Goal: Transaction & Acquisition: Book appointment/travel/reservation

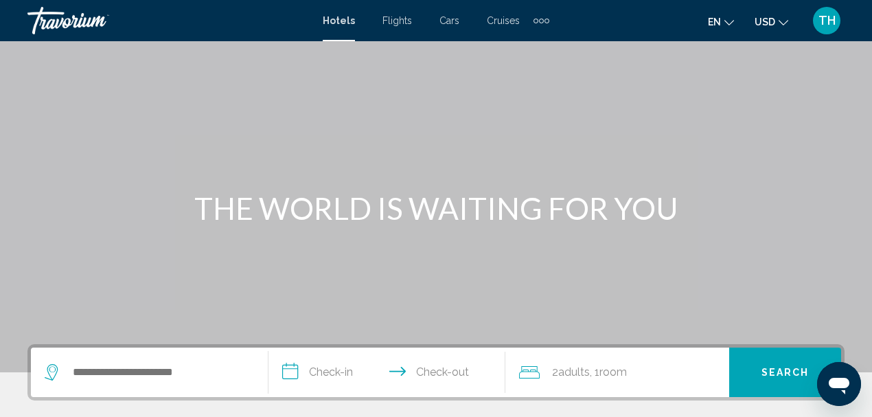
scroll to position [183, 0]
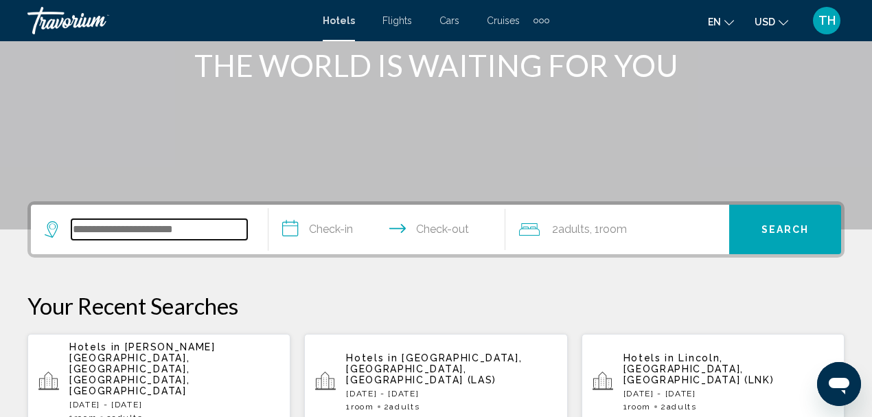
click at [154, 220] on input "Search widget" at bounding box center [159, 229] width 176 height 21
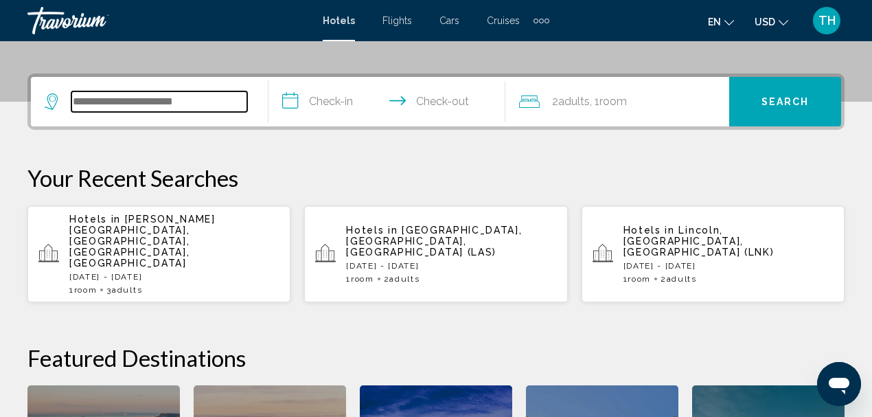
scroll to position [339, 0]
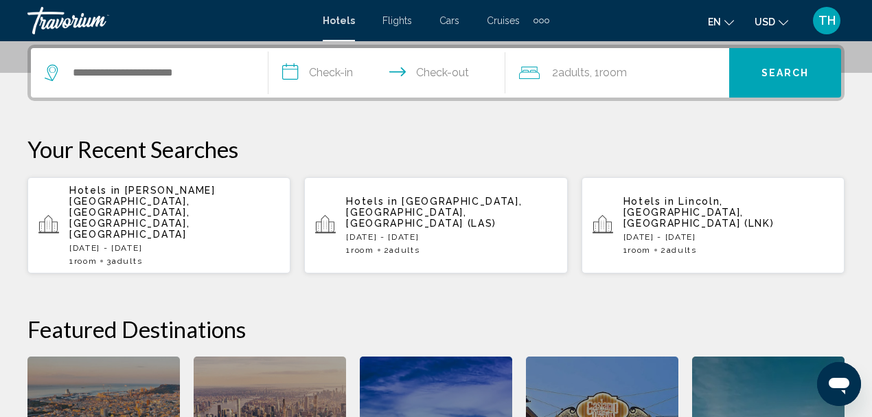
click at [481, 232] on p "[DATE] - [DATE]" at bounding box center [451, 237] width 210 height 10
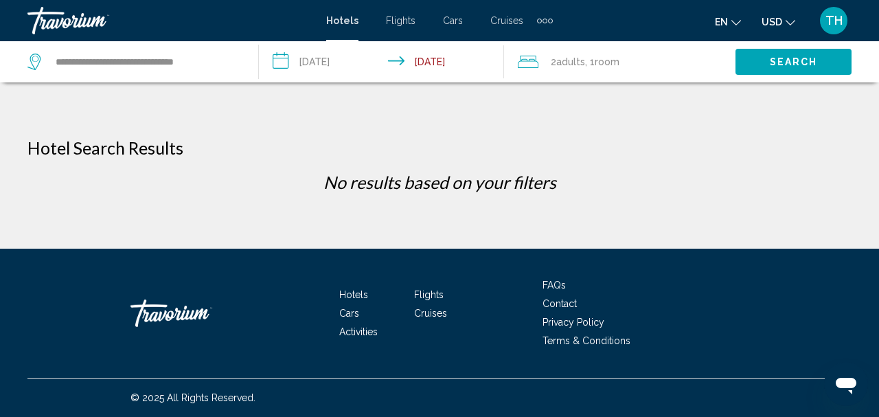
click at [310, 58] on input "**********" at bounding box center [384, 63] width 251 height 45
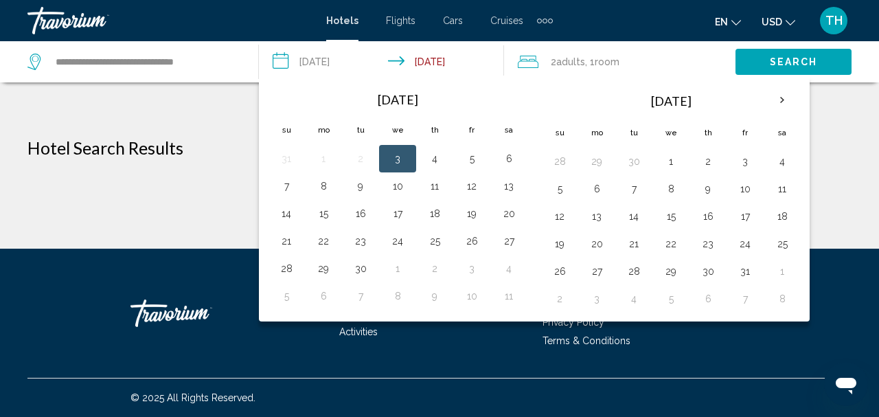
click at [776, 95] on th "Next month" at bounding box center [782, 100] width 37 height 30
click at [776, 96] on th "Next month" at bounding box center [782, 100] width 37 height 30
click at [284, 244] on button "16" at bounding box center [286, 243] width 22 height 19
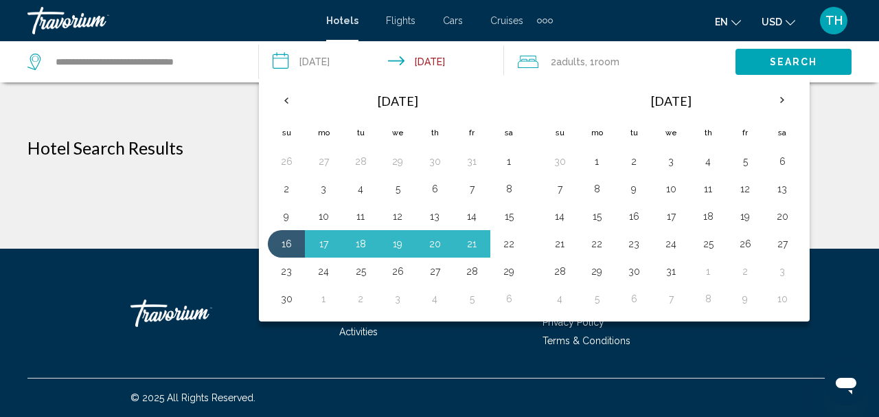
click at [501, 236] on button "22" at bounding box center [509, 243] width 22 height 19
type input "**********"
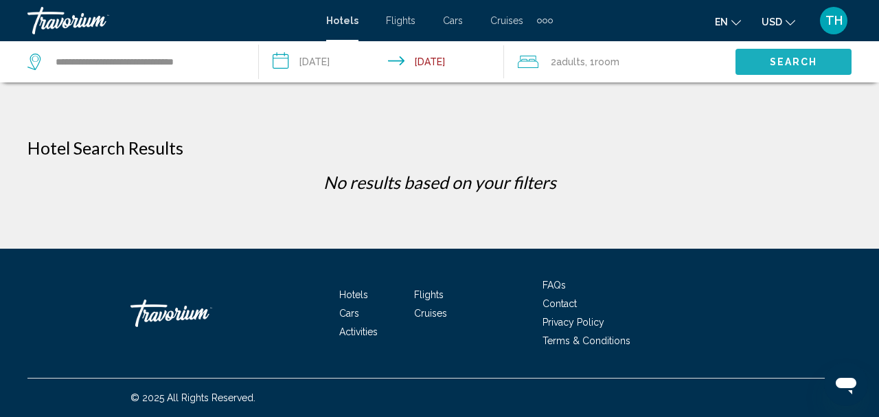
click at [769, 65] on button "Search" at bounding box center [794, 61] width 116 height 25
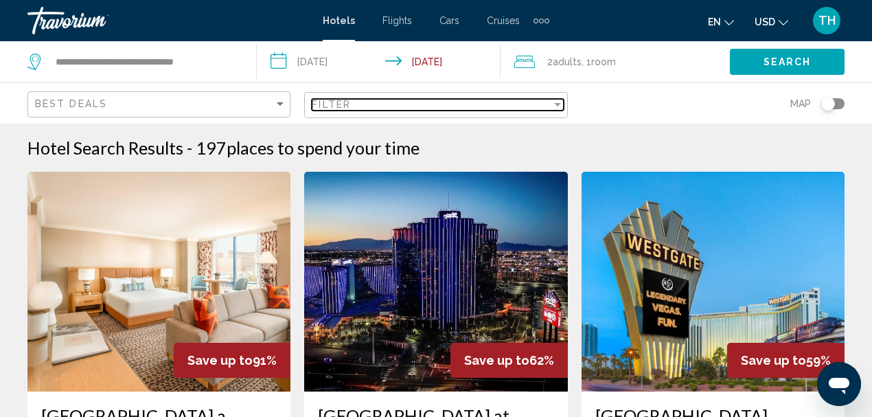
click at [416, 100] on div "Filter" at bounding box center [431, 104] width 239 height 11
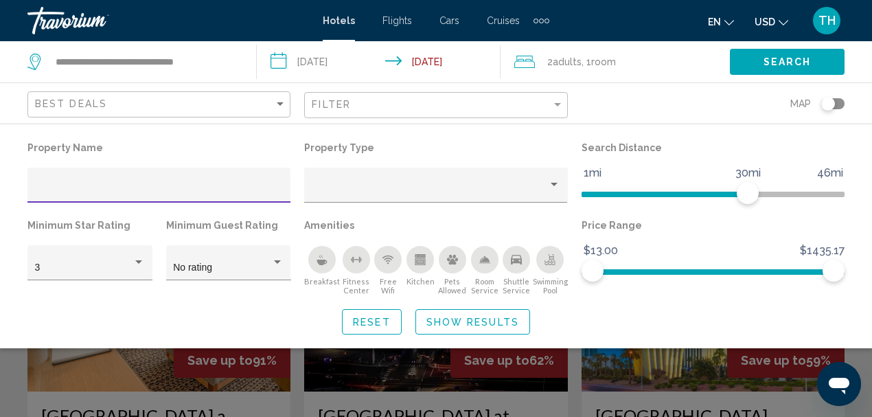
click at [126, 266] on div "3" at bounding box center [84, 267] width 98 height 11
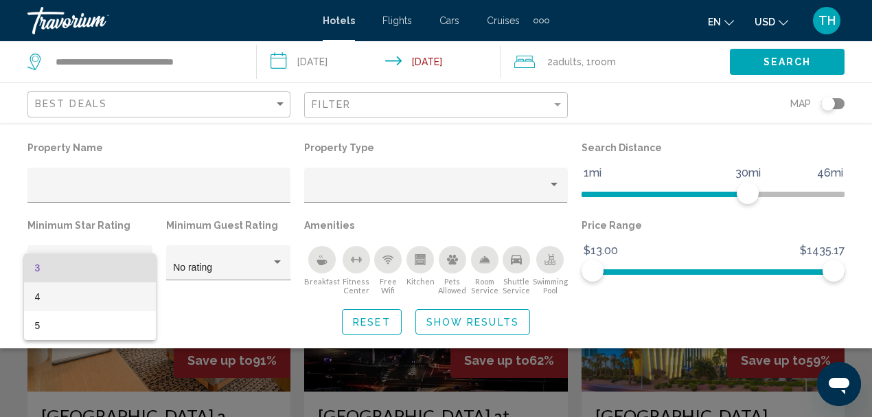
click at [106, 297] on span "4" at bounding box center [90, 296] width 111 height 29
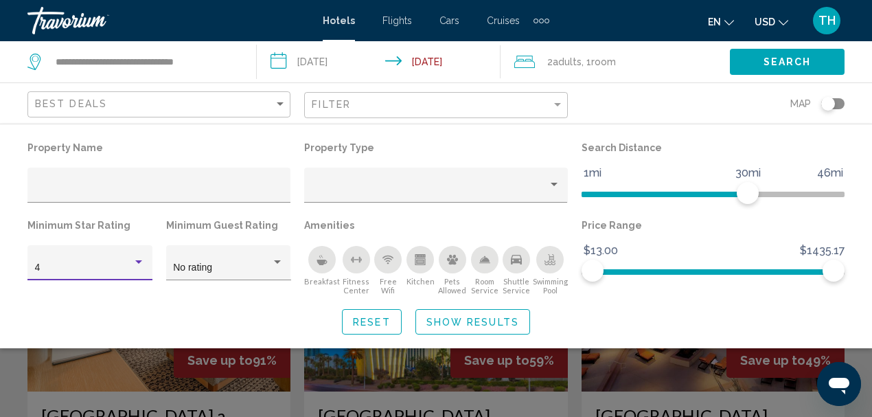
click at [754, 65] on button "Search" at bounding box center [787, 61] width 115 height 25
click at [486, 321] on span "Show Results" at bounding box center [473, 322] width 93 height 11
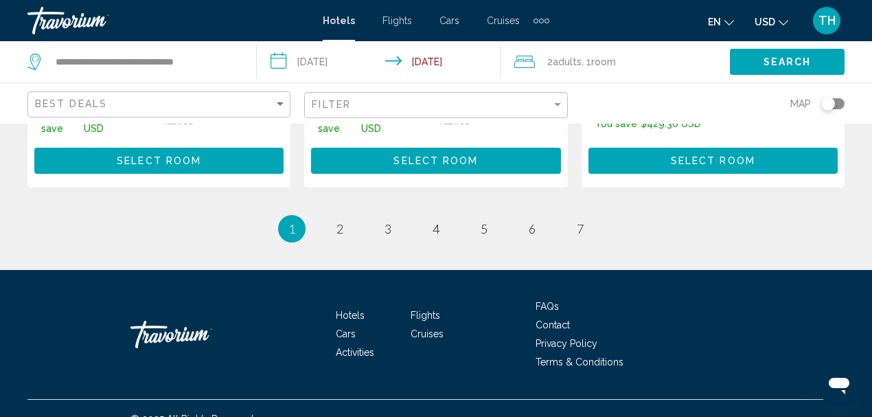
scroll to position [2106, 0]
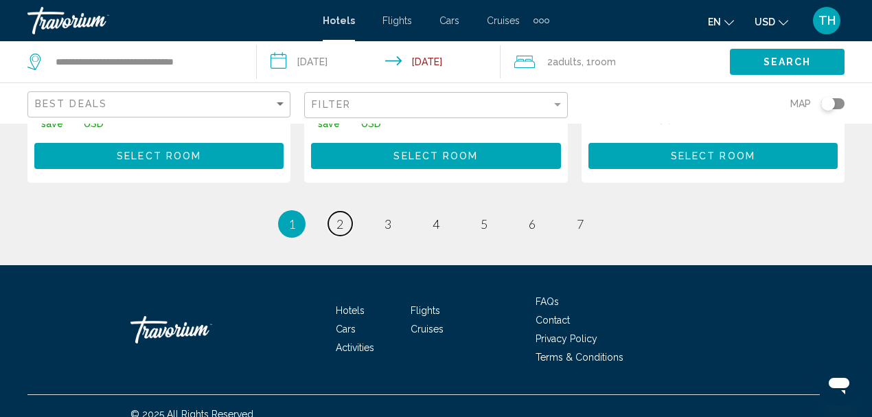
click at [343, 231] on span "2" at bounding box center [340, 223] width 7 height 15
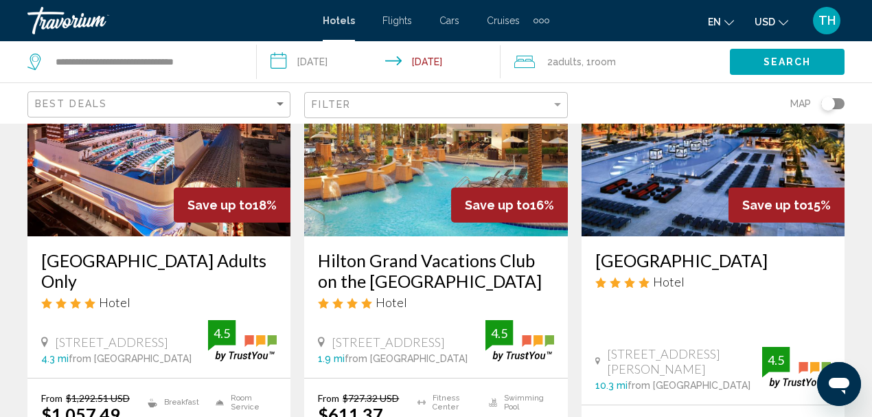
scroll to position [1740, 0]
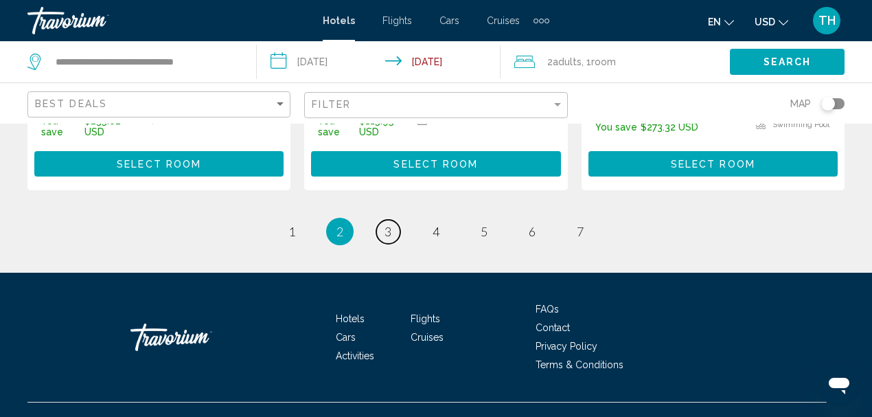
click at [395, 244] on link "page 3" at bounding box center [388, 232] width 24 height 24
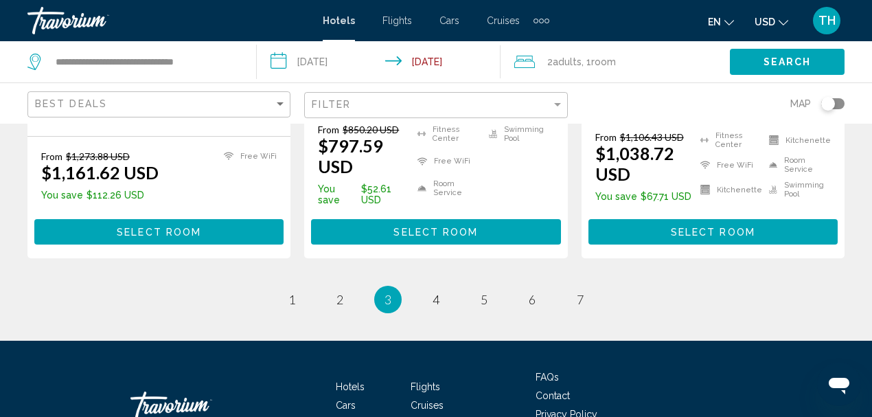
scroll to position [2061, 0]
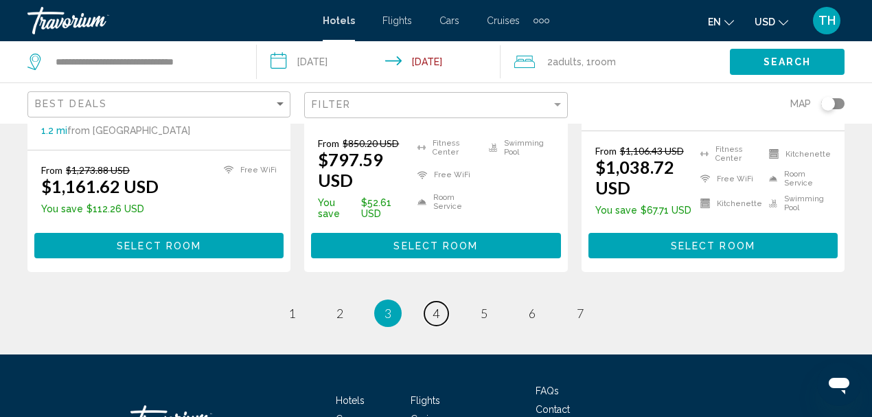
click at [444, 302] on link "page 4" at bounding box center [437, 314] width 24 height 24
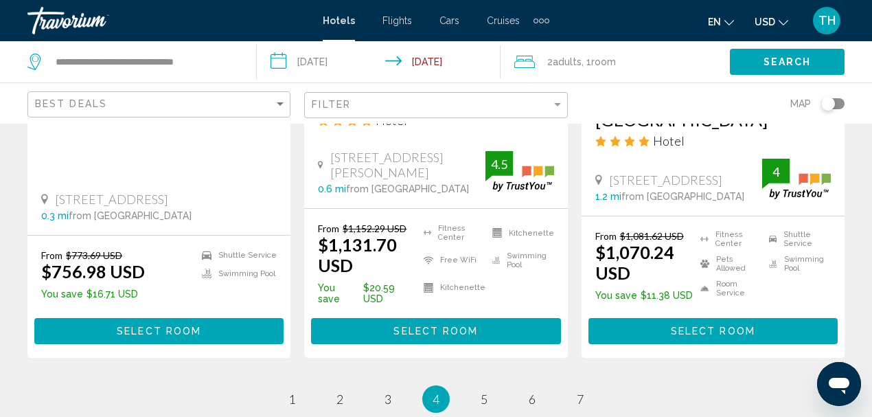
scroll to position [1923, 0]
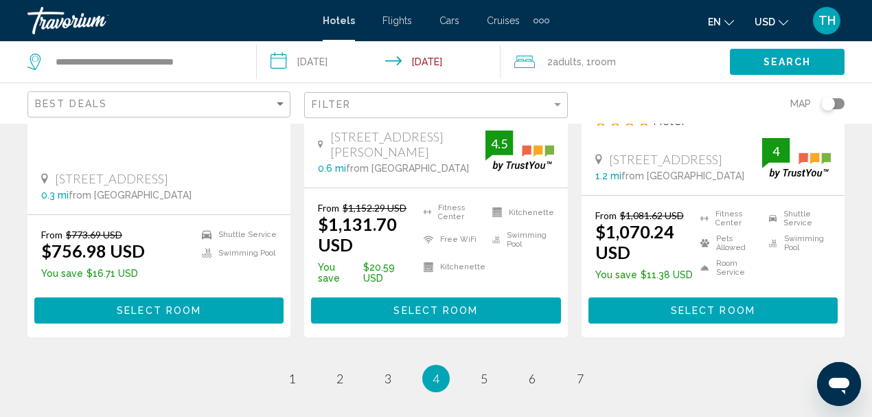
click at [163, 306] on span "Select Room" at bounding box center [159, 311] width 84 height 11
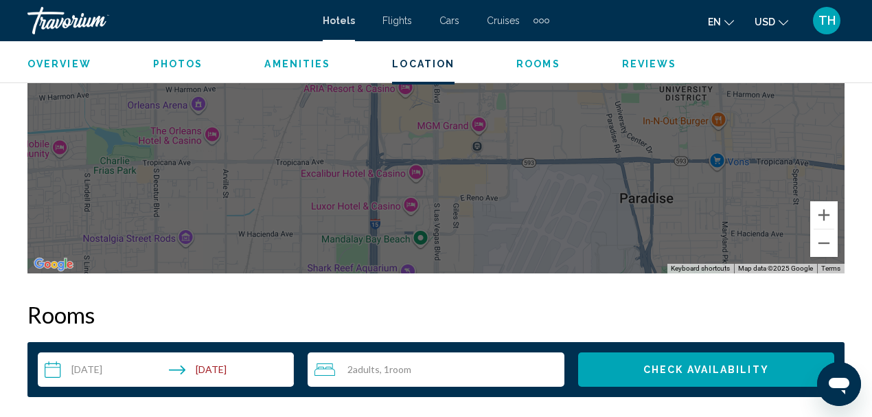
scroll to position [1991, 0]
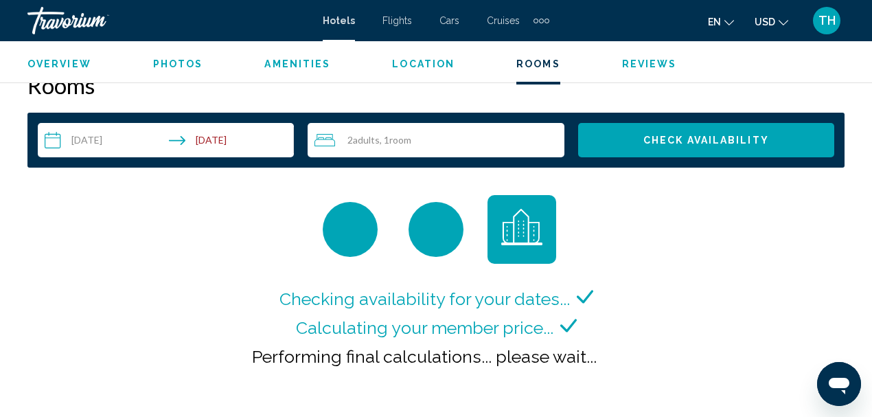
click at [445, 147] on div "2 Adult Adults , 1 Room rooms" at bounding box center [439, 140] width 249 height 16
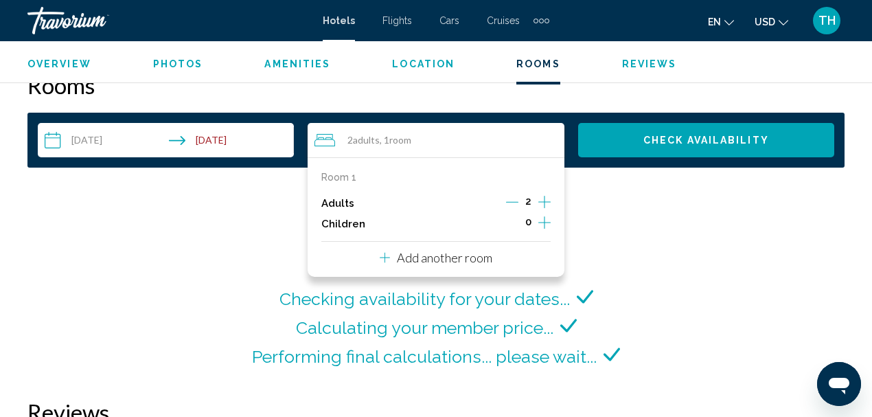
click at [504, 203] on div "Adults 2" at bounding box center [435, 203] width 229 height 21
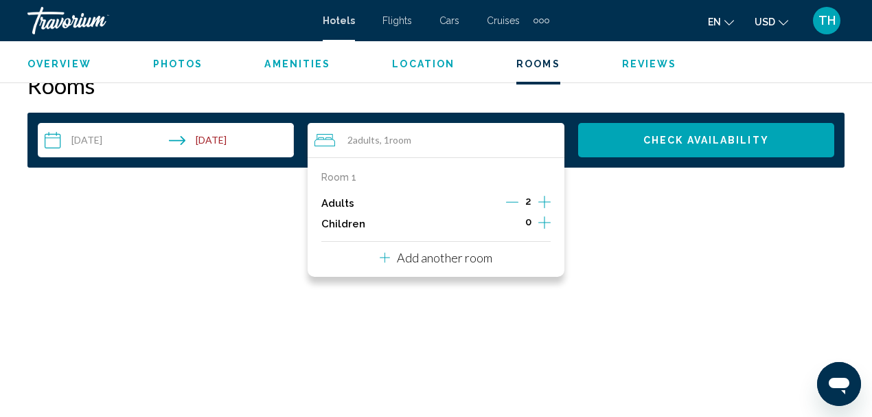
click at [508, 201] on icon "Decrement adults" at bounding box center [512, 202] width 12 height 12
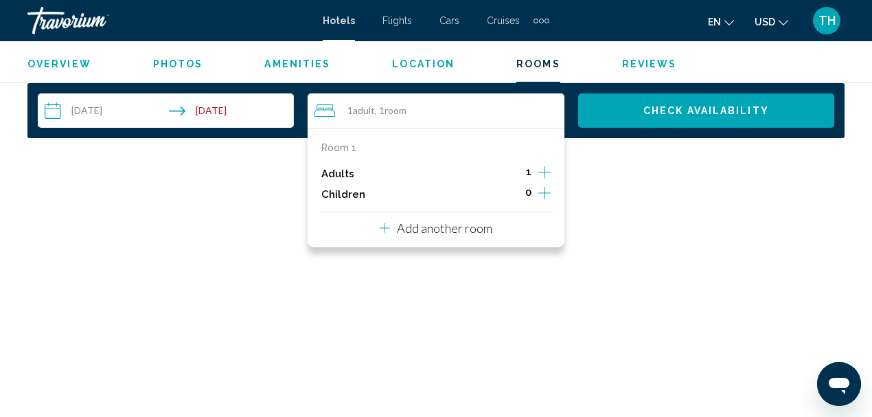
scroll to position [2036, 0]
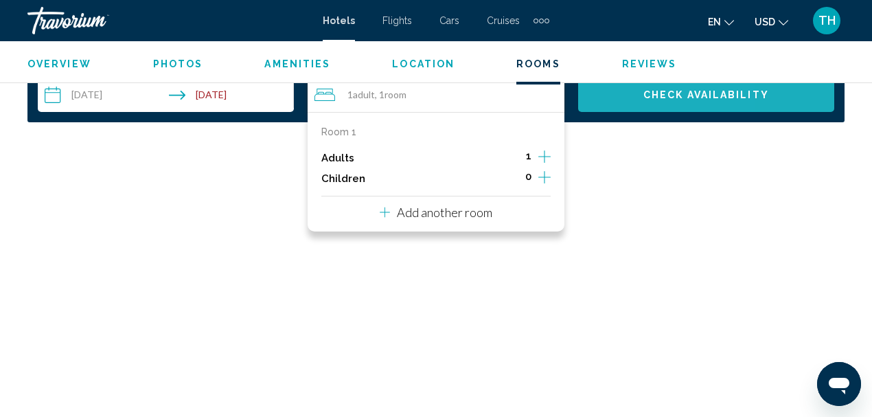
click at [621, 104] on button "Check Availability" at bounding box center [706, 95] width 256 height 34
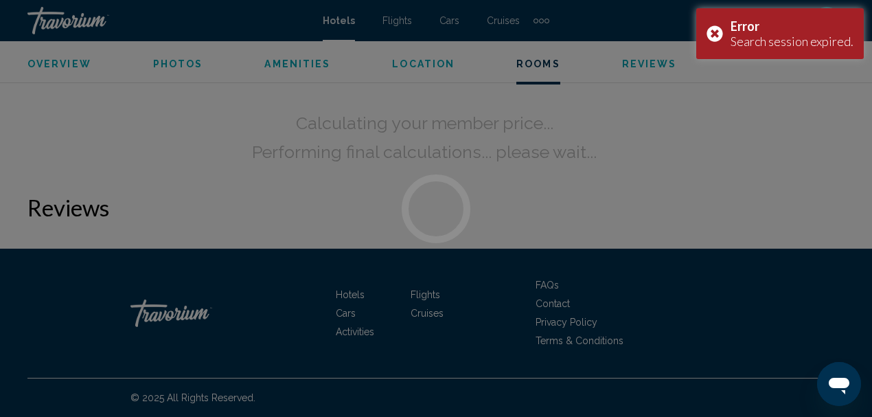
scroll to position [2215, 0]
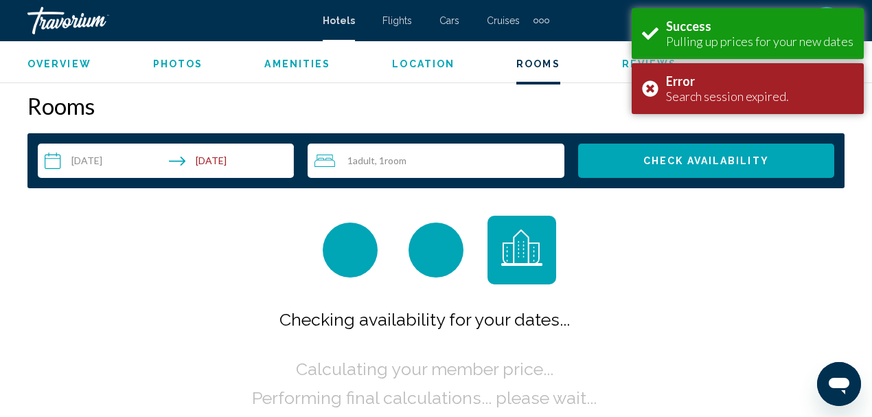
scroll to position [1979, 0]
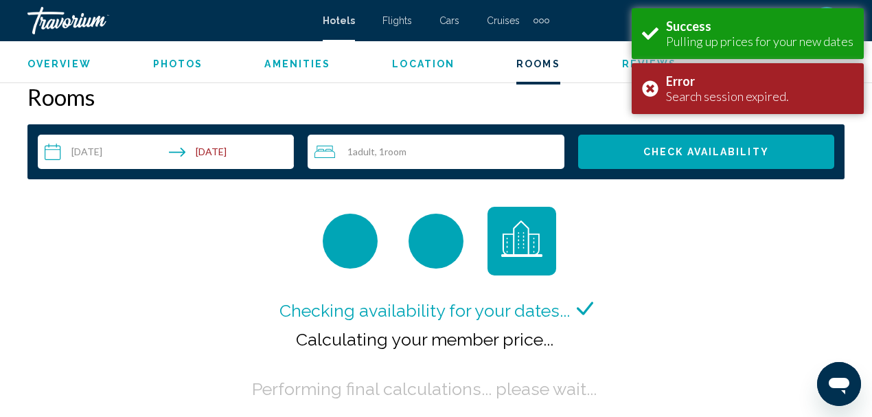
click at [651, 87] on div "Error Search session expired." at bounding box center [748, 88] width 232 height 51
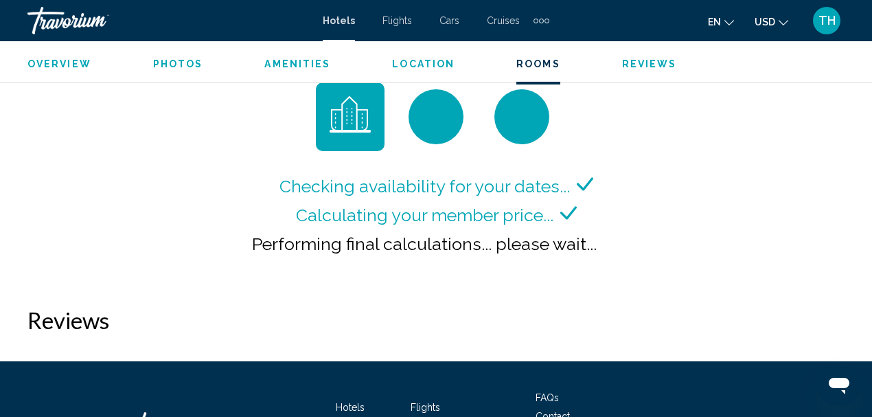
scroll to position [2116, 0]
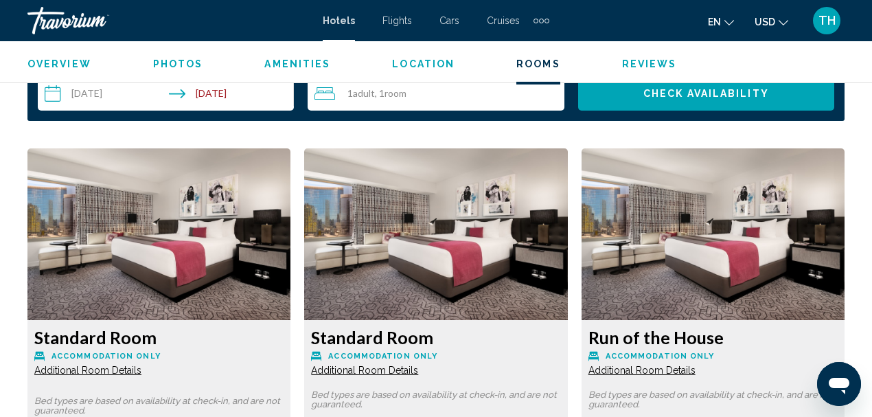
scroll to position [2289, 0]
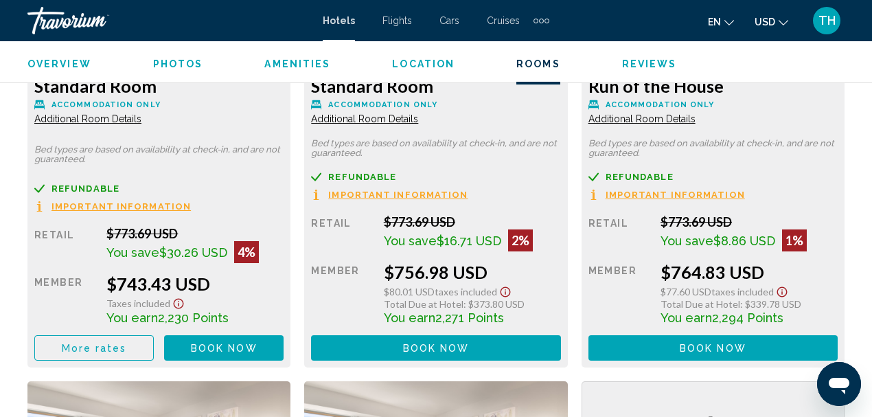
click at [199, 348] on span "Book now" at bounding box center [224, 348] width 67 height 11
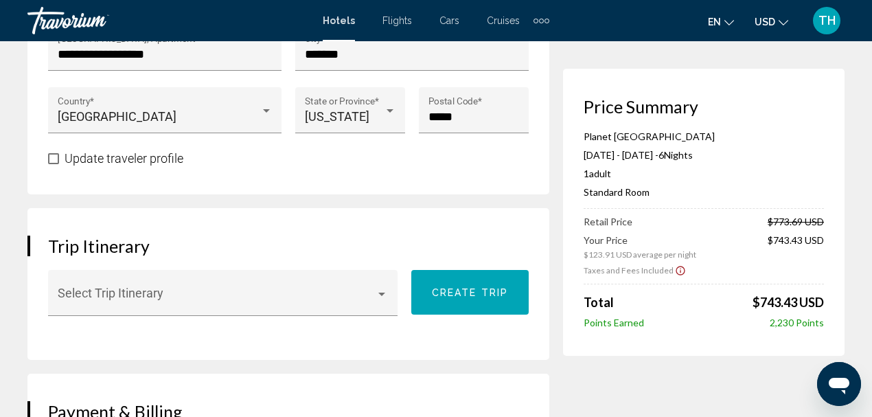
scroll to position [732, 0]
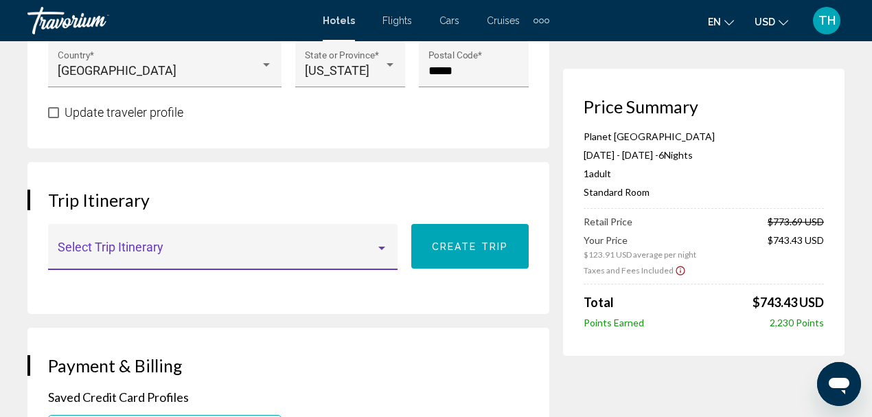
click at [331, 260] on span "Main content" at bounding box center [217, 254] width 319 height 14
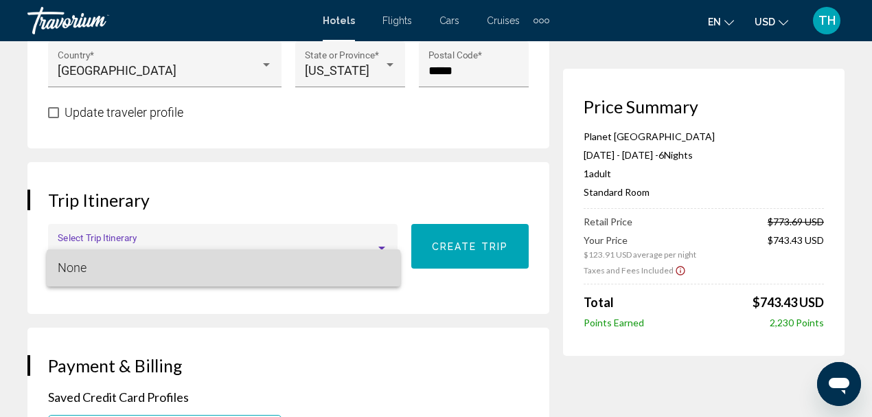
click at [328, 268] on span "None" at bounding box center [224, 267] width 332 height 37
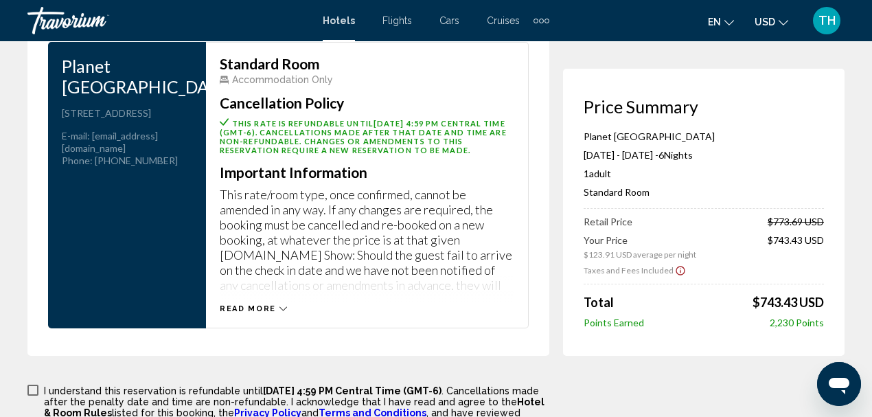
scroll to position [1923, 0]
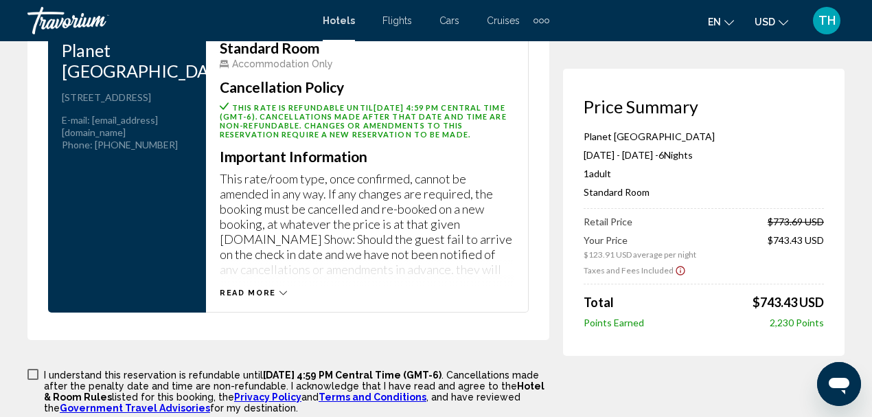
click at [264, 297] on span "Read more" at bounding box center [248, 293] width 56 height 9
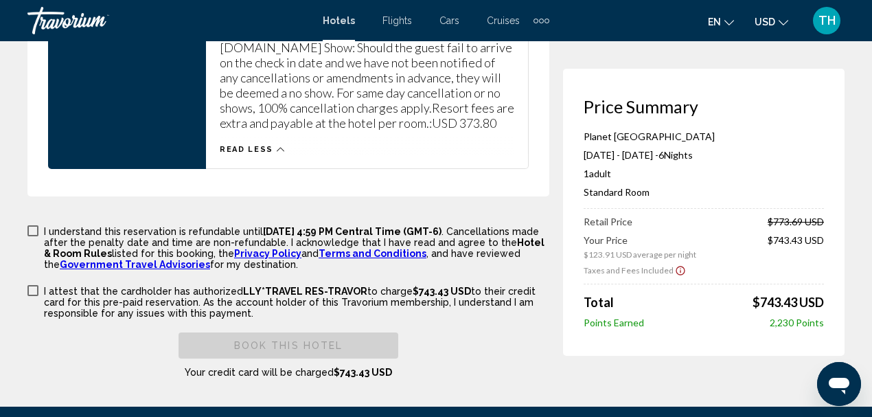
scroll to position [2061, 0]
